Goal: Check status: Check status

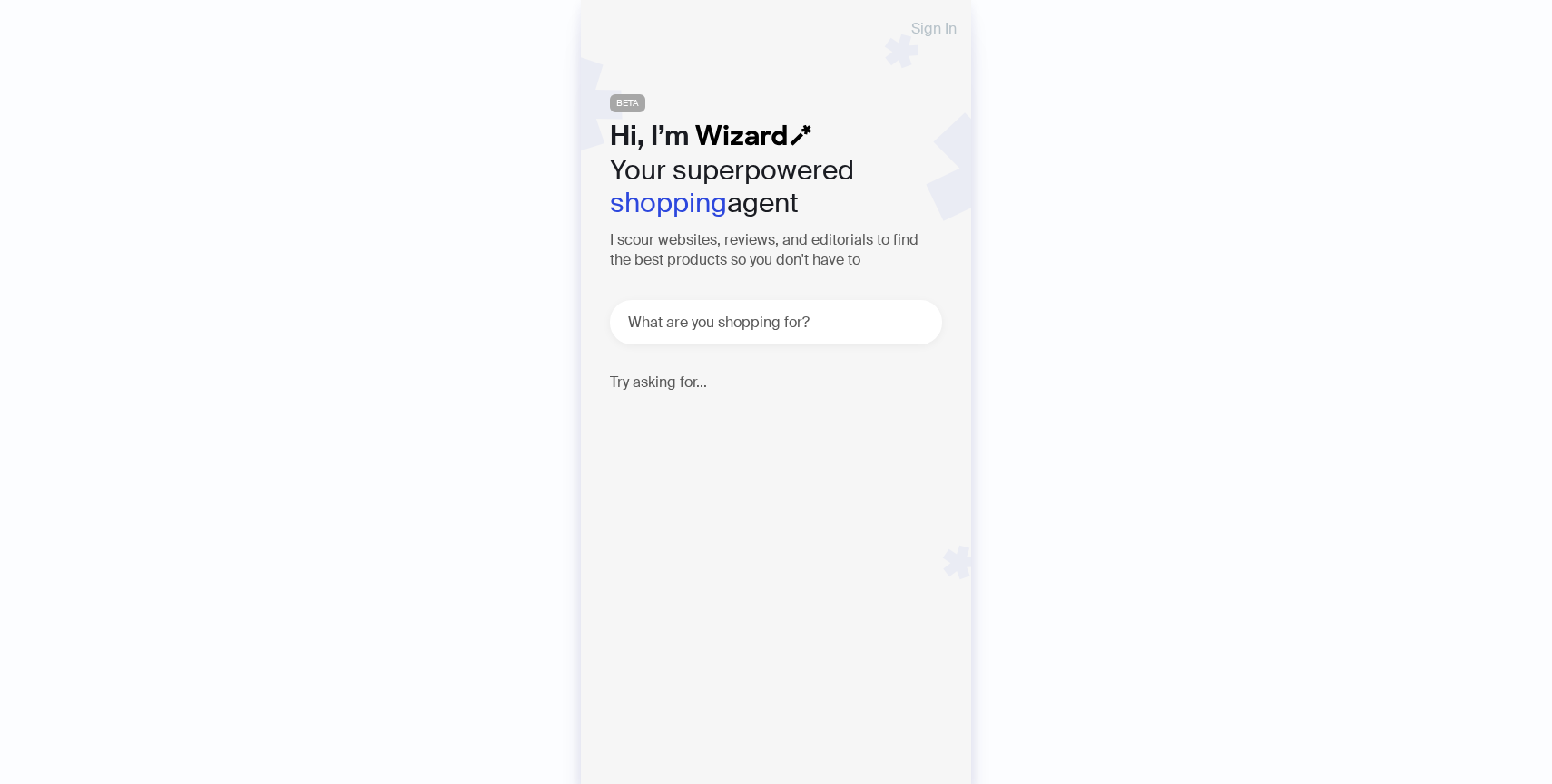
click at [935, 27] on span "Sign In" at bounding box center [933, 28] width 45 height 14
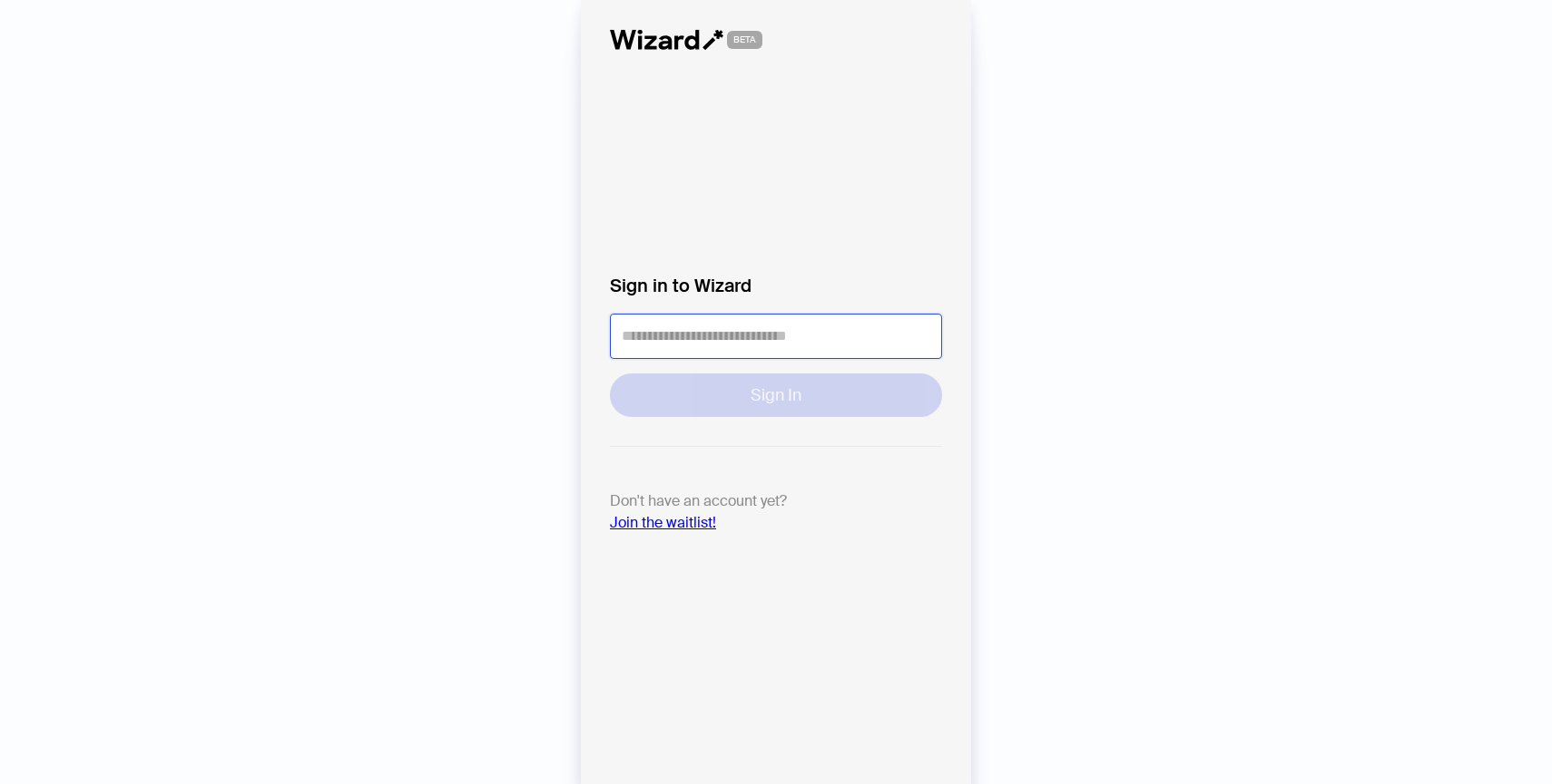
click at [751, 336] on input "tel" at bounding box center [776, 336] width 332 height 45
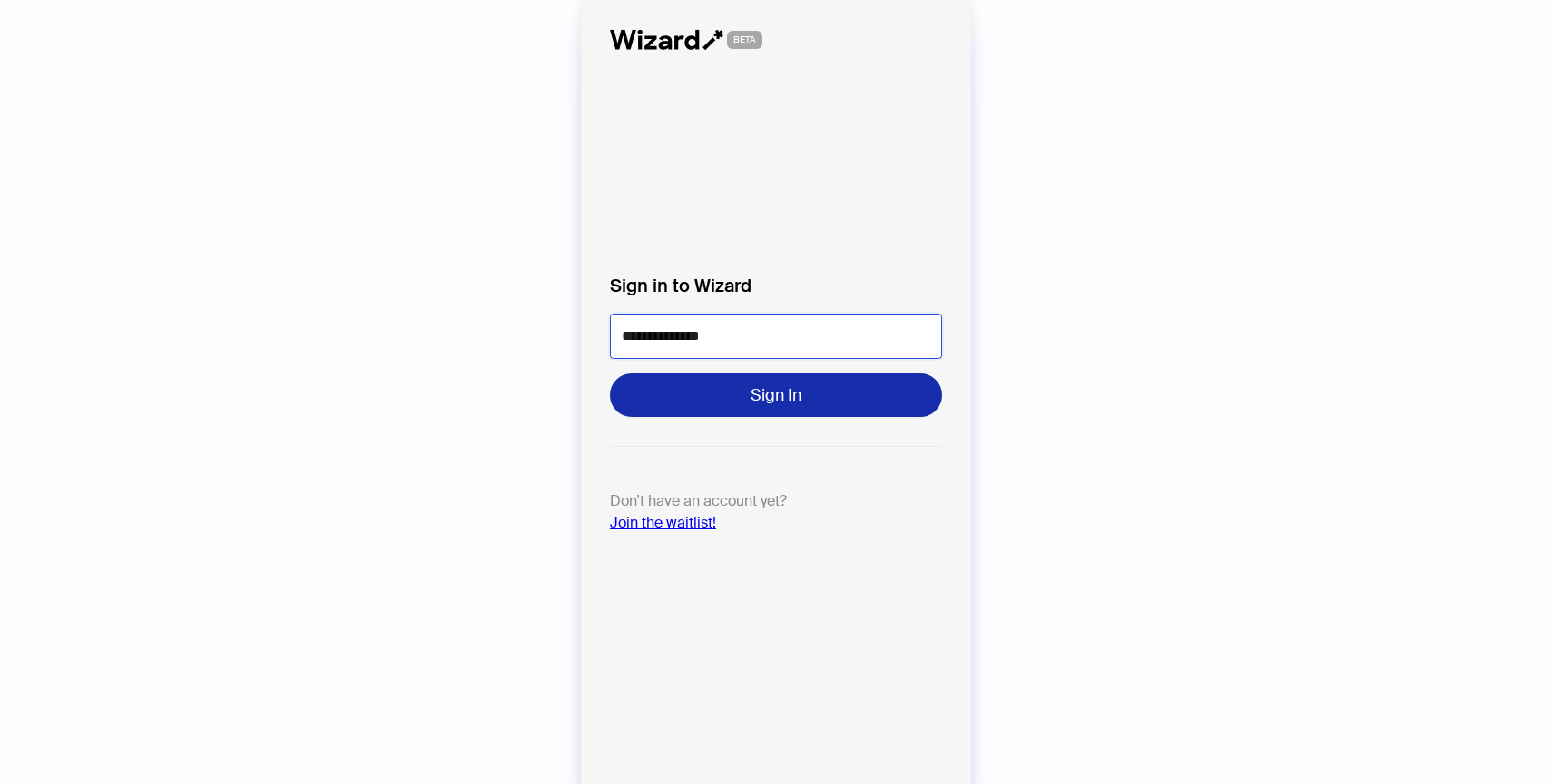
type input "**********"
click at [747, 400] on button "Sign In" at bounding box center [776, 395] width 332 height 43
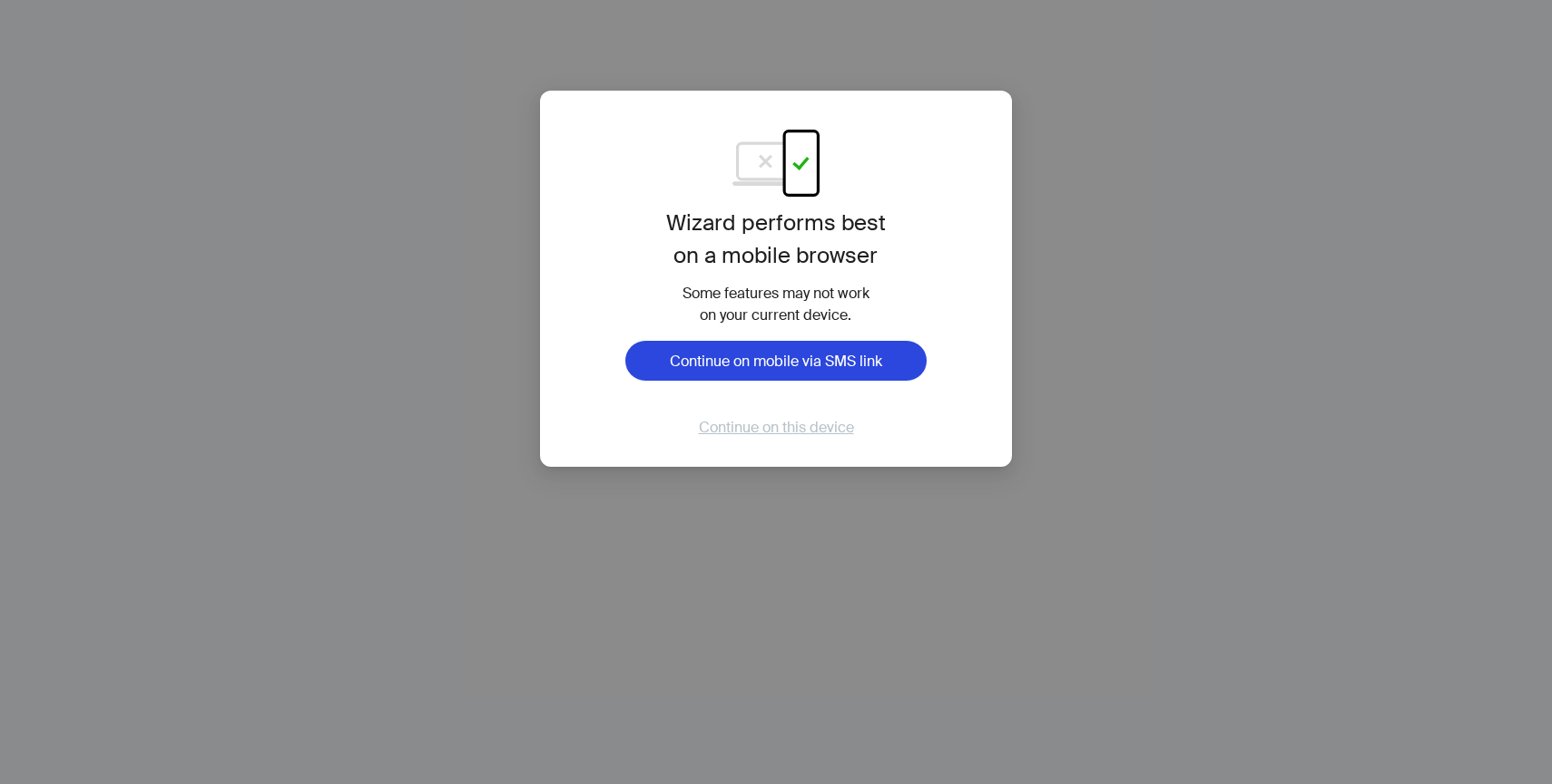
click at [823, 435] on span "Continue on this device" at bounding box center [776, 428] width 156 height 19
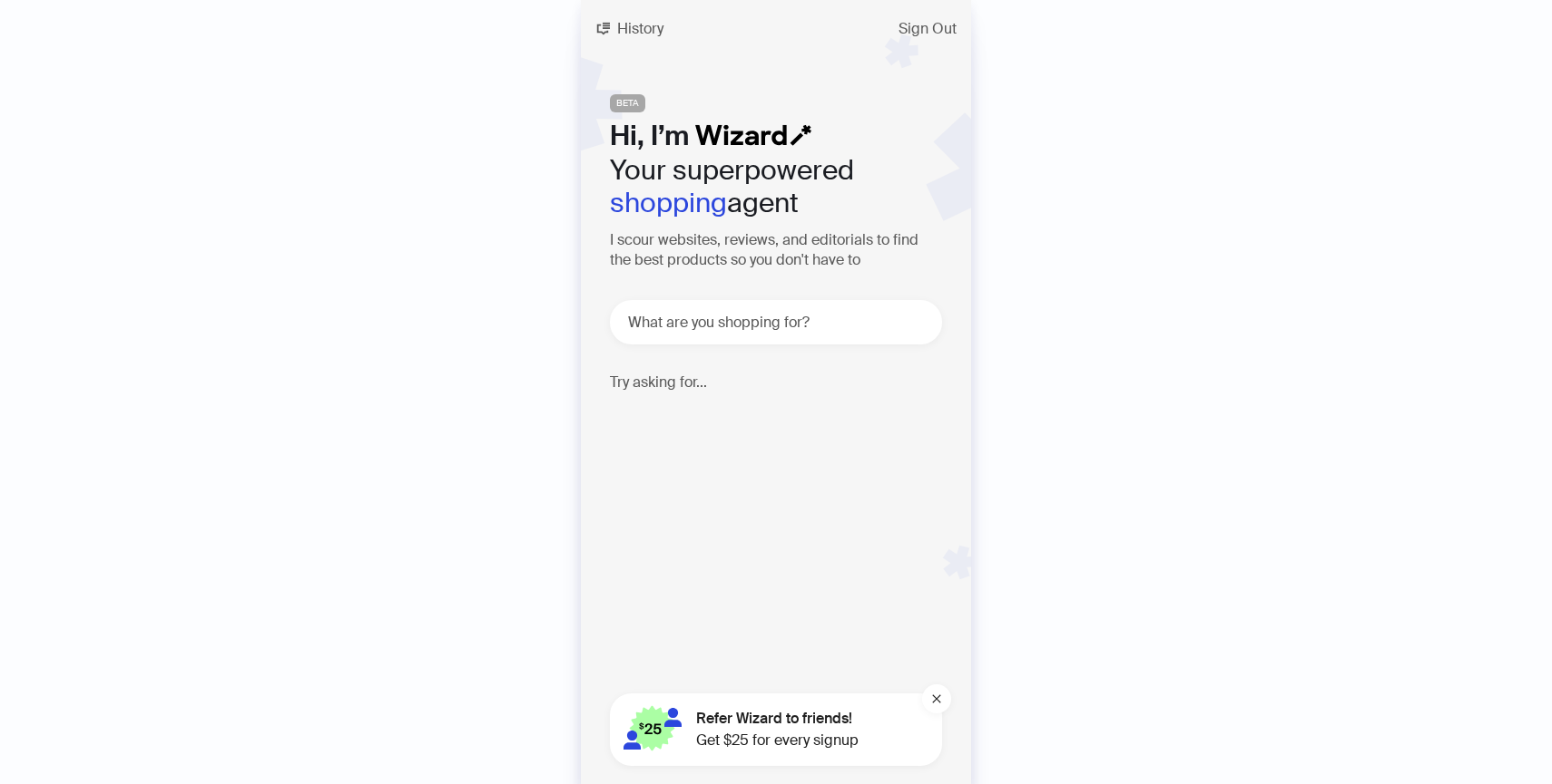
scroll to position [1713, 0]
click at [650, 22] on span "History" at bounding box center [639, 28] width 46 height 14
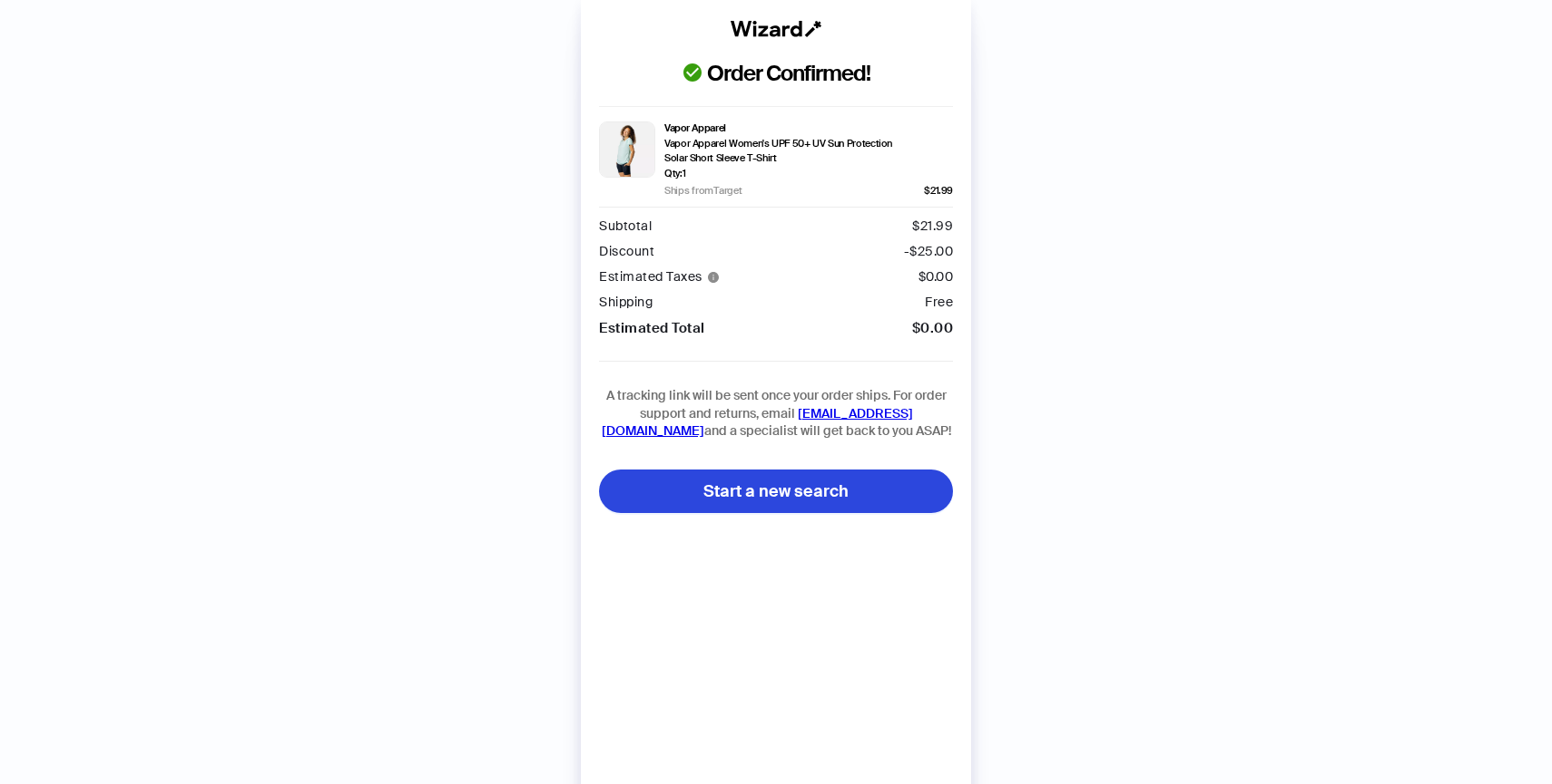
scroll to position [1713, 0]
click at [278, 230] on div "Order Confirmed! Vapor Apparel Vapor Apparel Women's UPF 50+ UV Sun Protection …" at bounding box center [776, 410] width 1552 height 821
